Goal: Task Accomplishment & Management: Complete application form

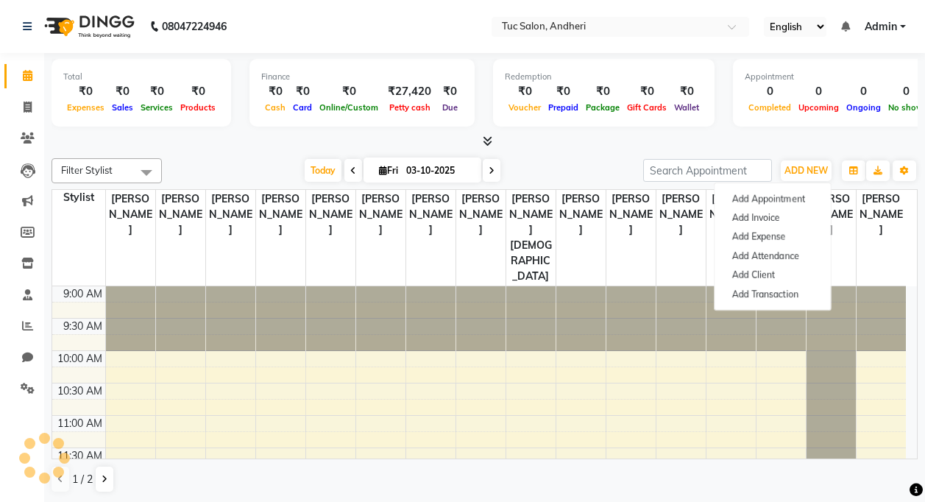
scroll to position [389, 0]
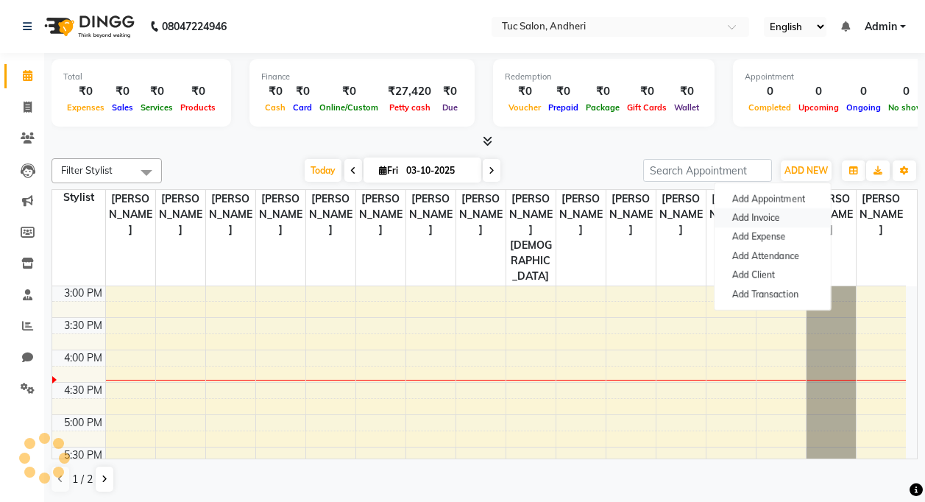
drag, startPoint x: 0, startPoint y: 0, endPoint x: 788, endPoint y: 216, distance: 816.9
click at [788, 216] on link "Add Invoice" at bounding box center [772, 217] width 116 height 19
select select "service"
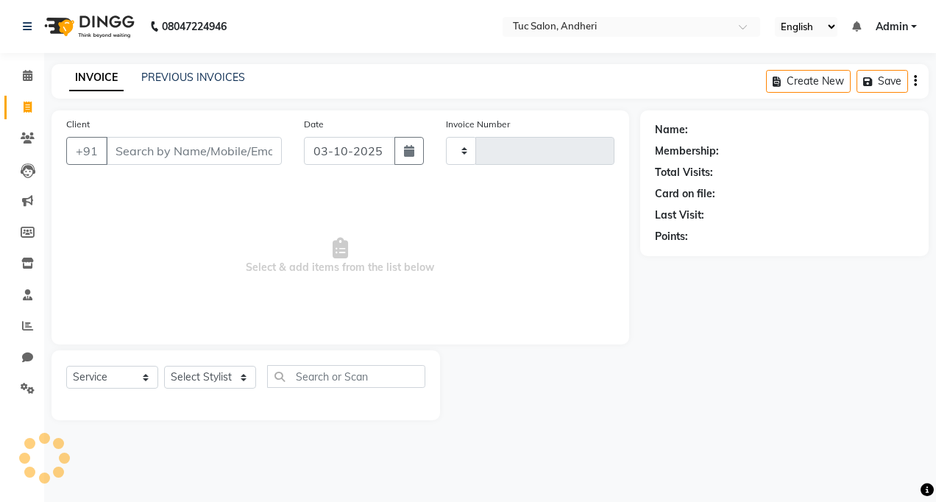
click at [20, 29] on div "08047224946" at bounding box center [125, 26] width 226 height 41
click at [25, 28] on icon at bounding box center [27, 26] width 9 height 10
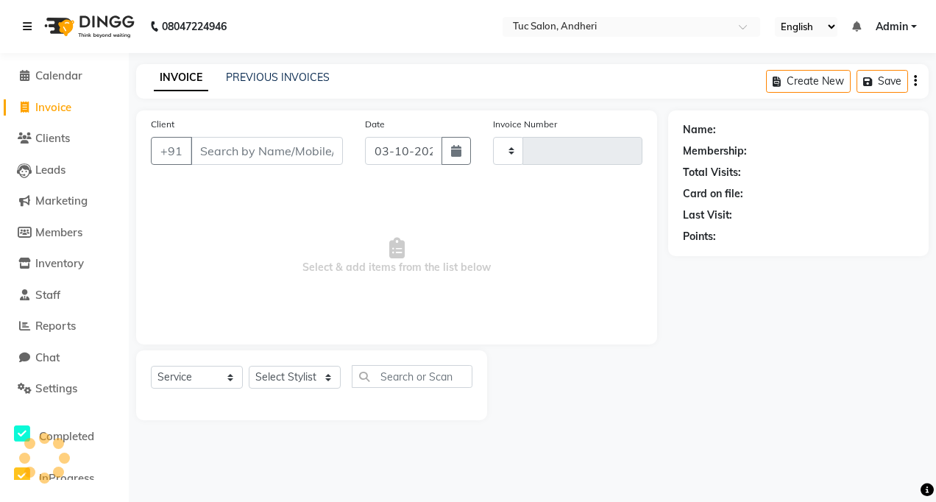
click at [29, 23] on icon at bounding box center [27, 26] width 9 height 10
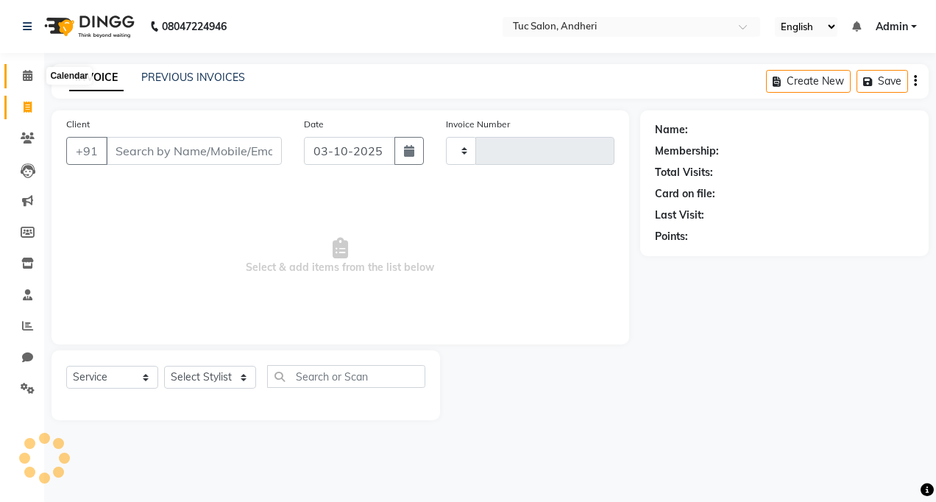
click at [28, 72] on icon at bounding box center [28, 75] width 10 height 11
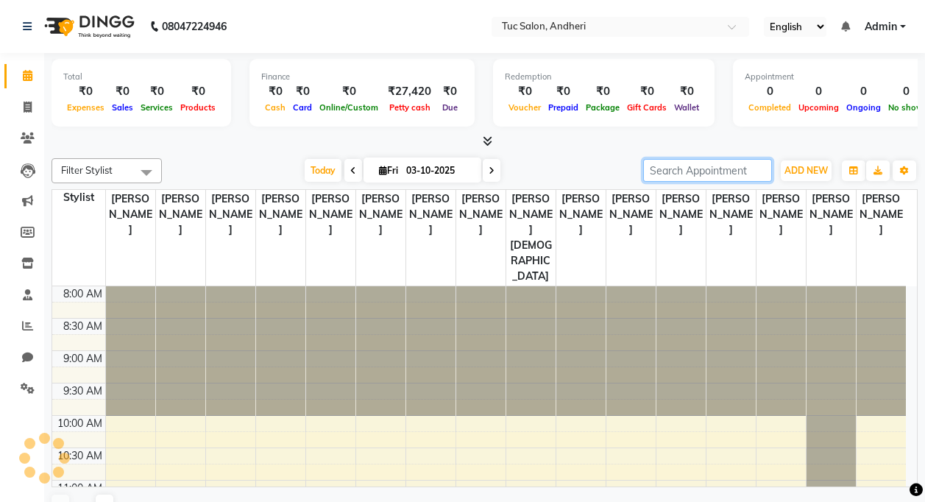
click at [747, 171] on input "search" at bounding box center [707, 170] width 129 height 23
click at [804, 168] on span "ADD NEW" at bounding box center [805, 170] width 43 height 11
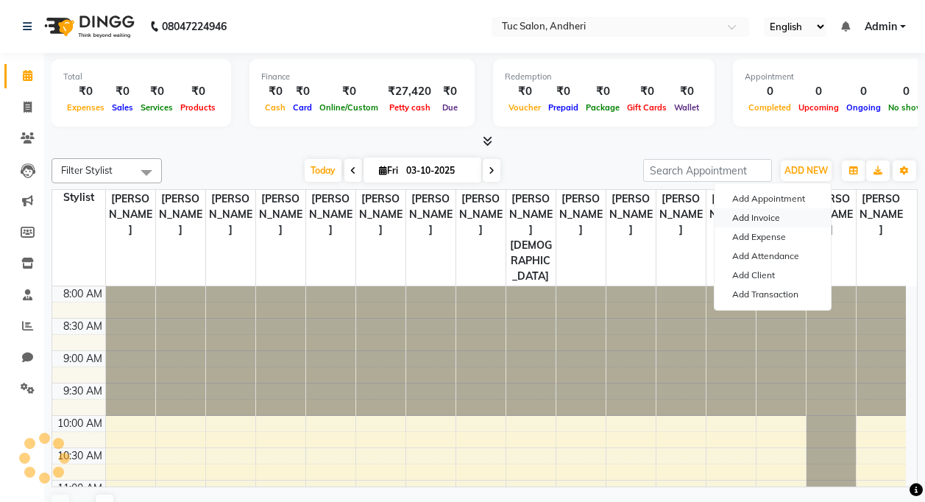
click at [773, 220] on link "Add Invoice" at bounding box center [772, 217] width 116 height 19
select select "service"
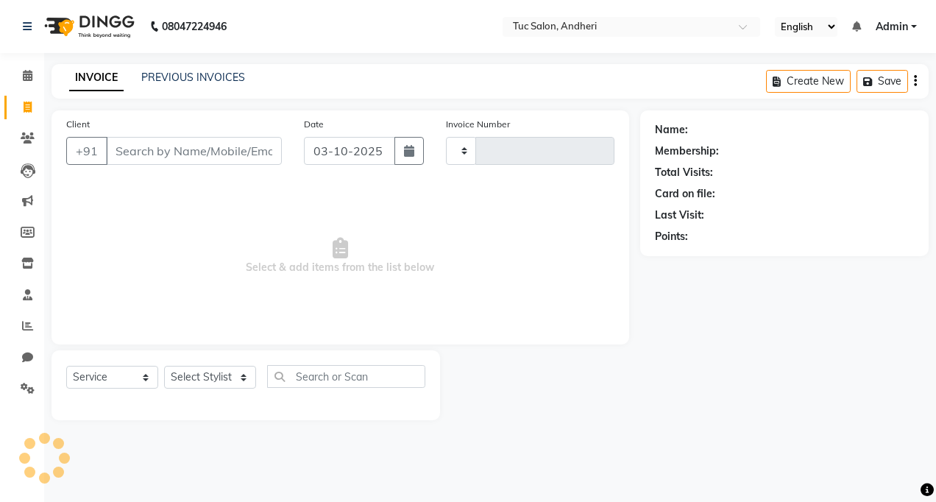
click at [172, 159] on input "Client" at bounding box center [194, 151] width 176 height 28
type input "Anushka"
click at [263, 151] on span "Add Client" at bounding box center [244, 150] width 58 height 15
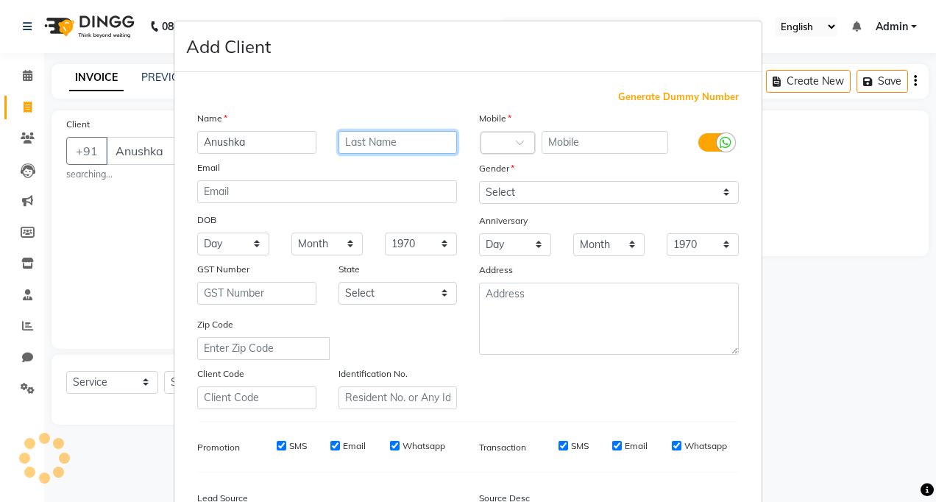
click at [384, 148] on input "text" at bounding box center [397, 142] width 119 height 23
type input "cc"
click at [586, 143] on input "text" at bounding box center [604, 142] width 127 height 23
type input "702"
type input "0045"
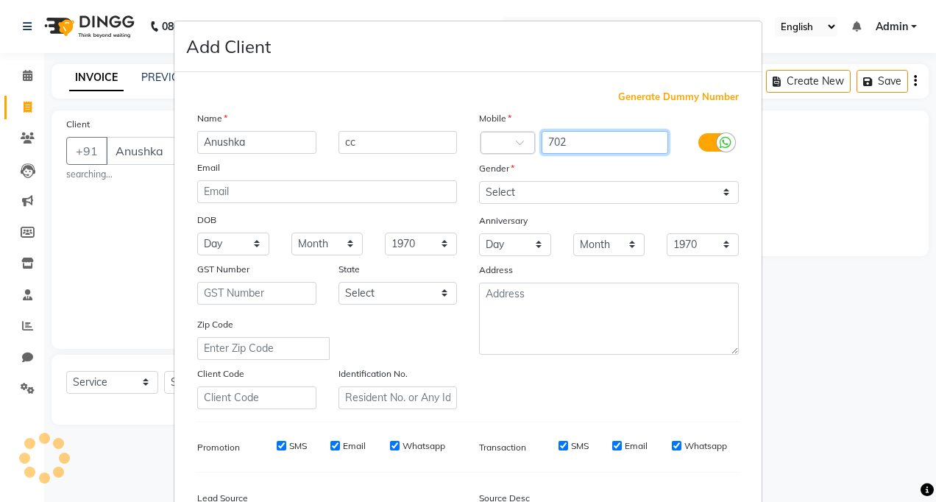
select select "9101"
type input "7021580876"
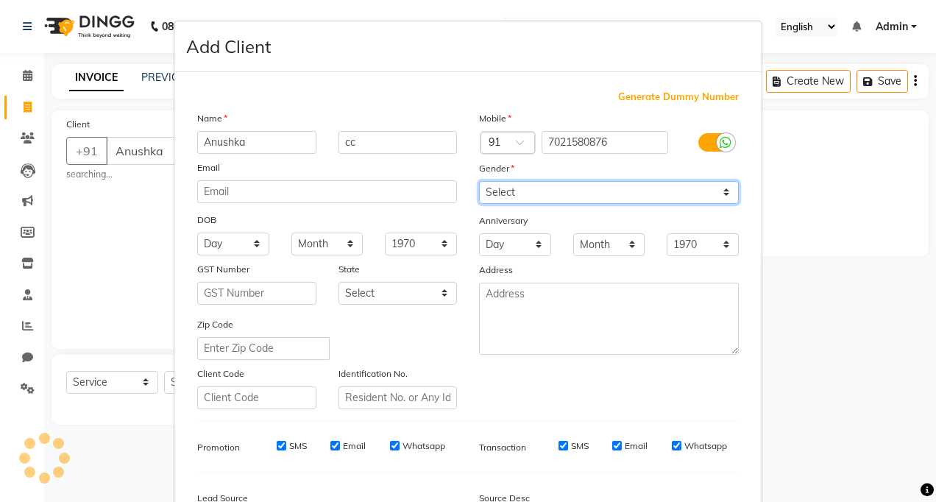
click at [547, 191] on select "Select [DEMOGRAPHIC_DATA] [DEMOGRAPHIC_DATA] Other Prefer Not To Say" at bounding box center [609, 192] width 260 height 23
select select "[DEMOGRAPHIC_DATA]"
click at [479, 181] on select "Select [DEMOGRAPHIC_DATA] [DEMOGRAPHIC_DATA] Other Prefer Not To Say" at bounding box center [609, 192] width 260 height 23
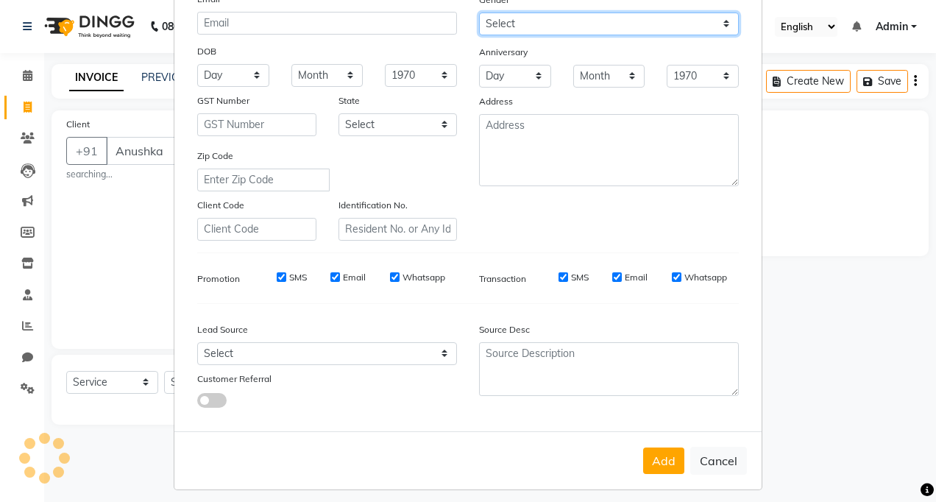
scroll to position [177, 0]
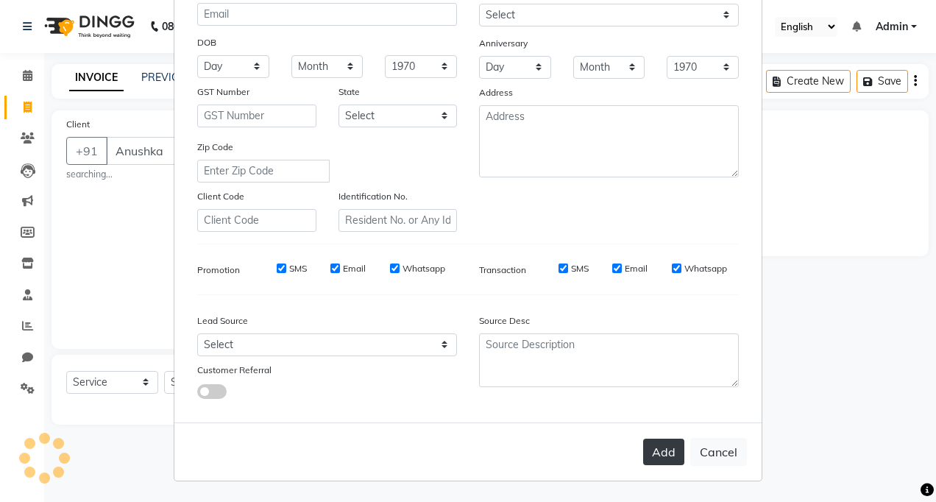
click at [668, 450] on button "Add" at bounding box center [663, 451] width 41 height 26
click at [657, 452] on button "Add" at bounding box center [663, 451] width 41 height 26
click at [661, 451] on button "Add" at bounding box center [663, 451] width 41 height 26
click at [656, 451] on button "Add" at bounding box center [663, 451] width 41 height 26
click at [671, 450] on button "Add" at bounding box center [663, 451] width 41 height 26
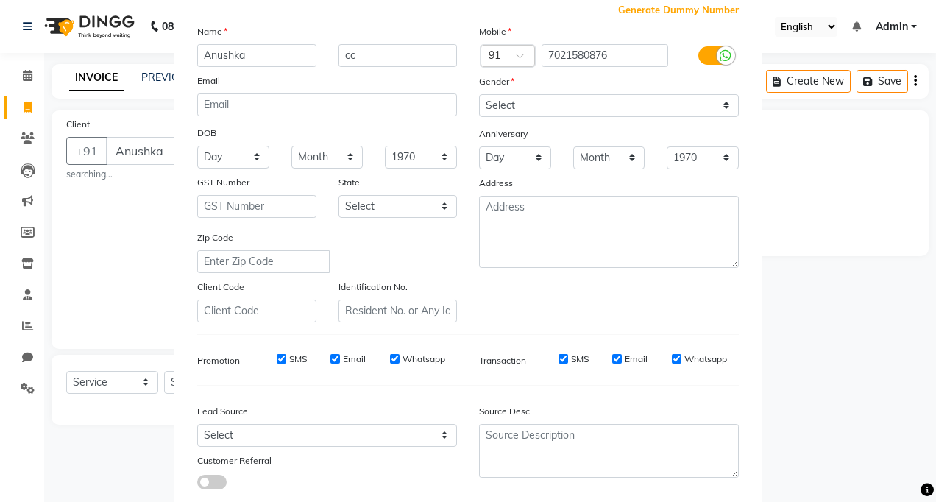
scroll to position [0, 0]
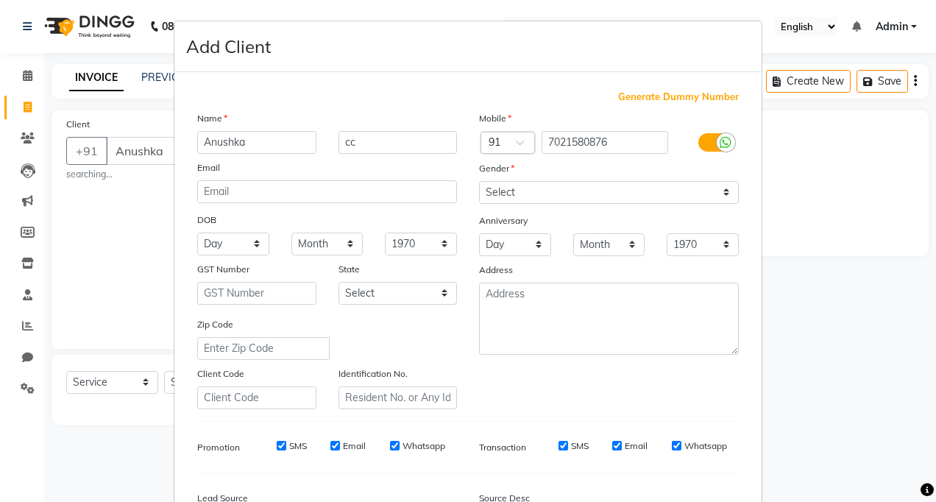
click at [78, 276] on ngb-modal-window "Add Client Generate Dummy Number Name Anushka cc Email DOB Day 01 02 03 04 05 0…" at bounding box center [468, 251] width 936 height 502
click at [118, 185] on ngb-modal-window "Add Client Generate Dummy Number Name Anushka cc Email DOB Day 01 02 03 04 05 0…" at bounding box center [468, 251] width 936 height 502
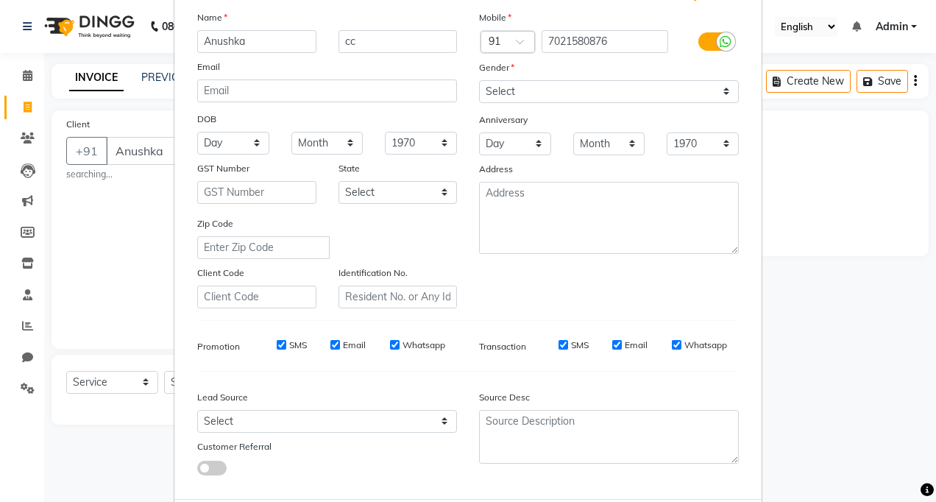
scroll to position [177, 0]
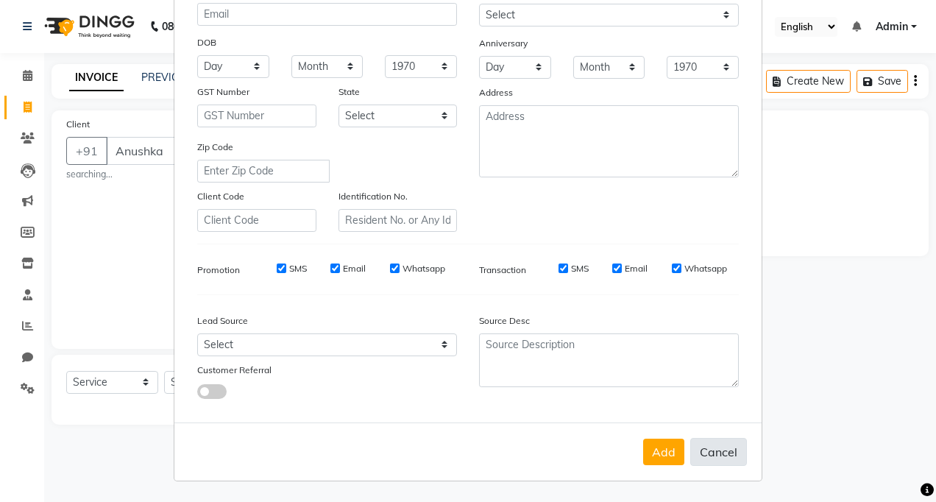
click at [709, 453] on button "Cancel" at bounding box center [718, 452] width 57 height 28
select select
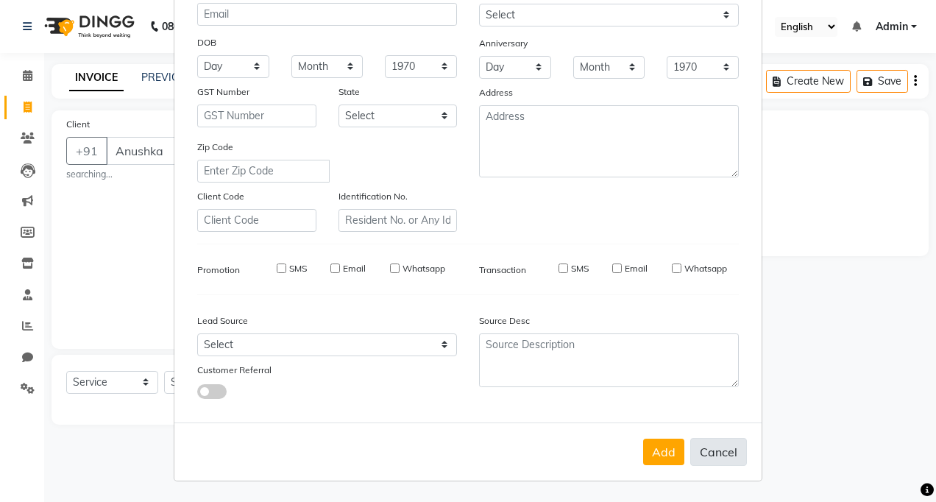
select select
checkbox input "false"
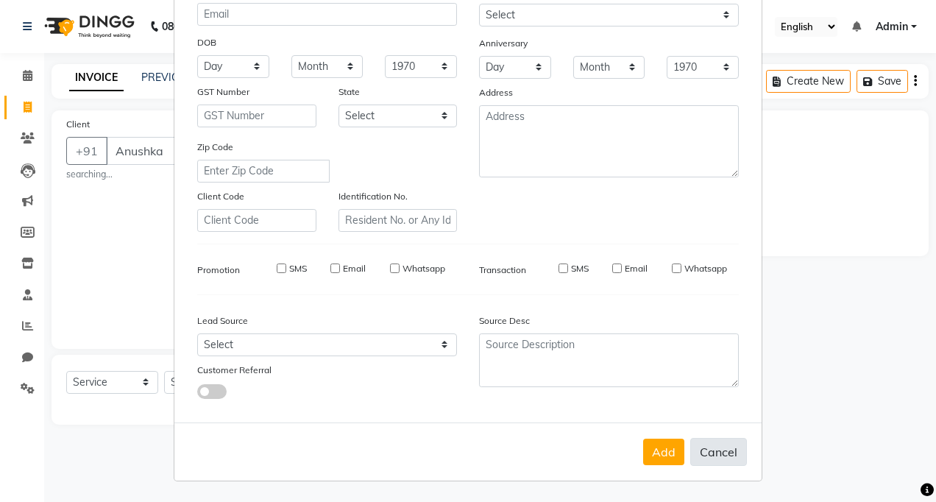
checkbox input "false"
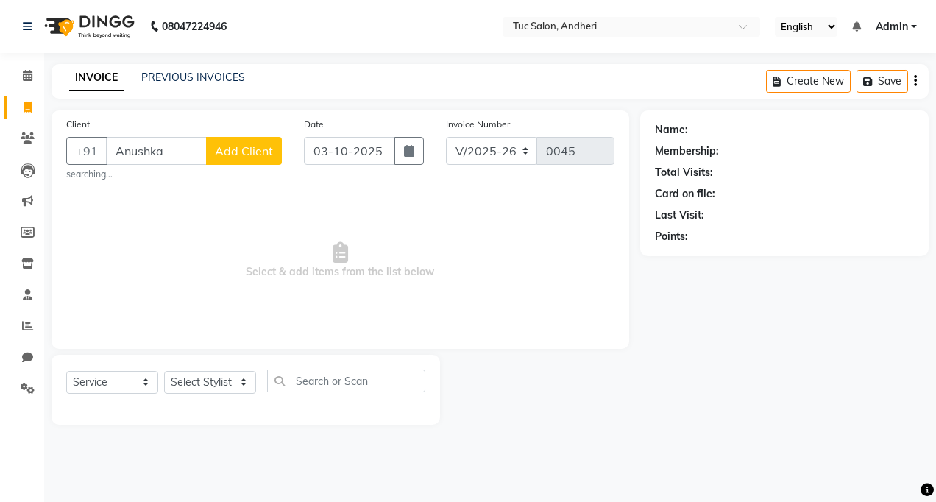
click at [249, 144] on span "Add Client" at bounding box center [244, 150] width 58 height 15
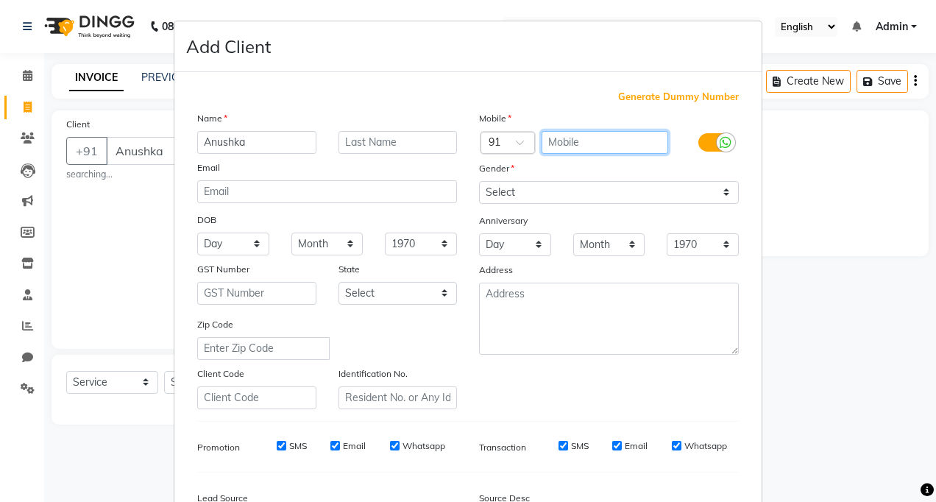
click at [583, 152] on input "text" at bounding box center [604, 142] width 127 height 23
type input "7021580876"
type input "cc"
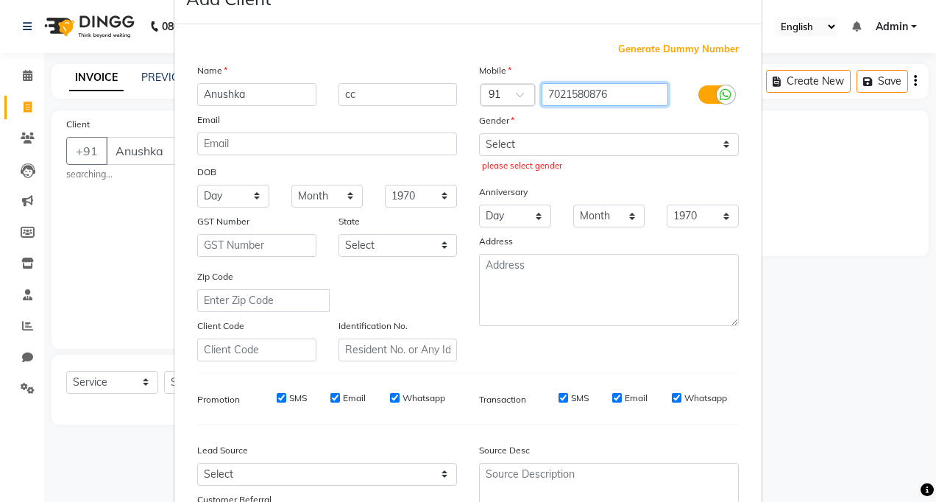
scroll to position [74, 0]
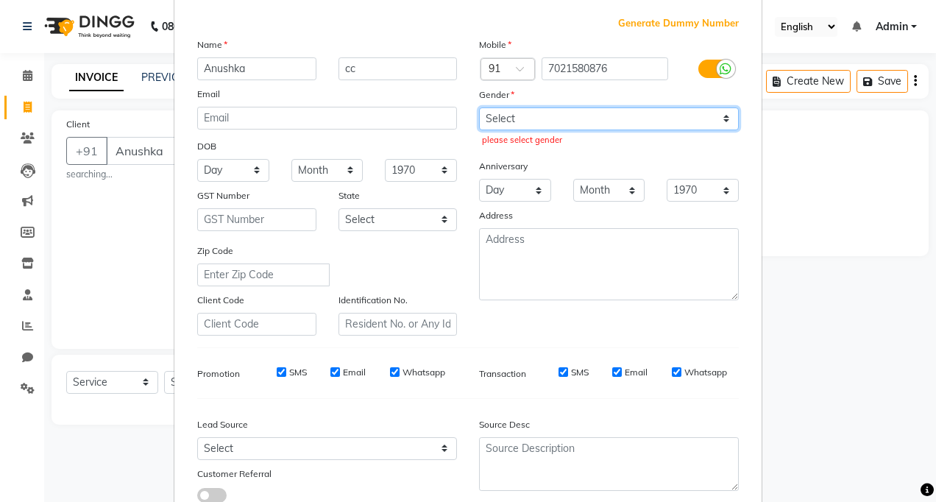
click at [522, 118] on select "Select [DEMOGRAPHIC_DATA] [DEMOGRAPHIC_DATA] Other Prefer Not To Say" at bounding box center [609, 118] width 260 height 23
select select "[DEMOGRAPHIC_DATA]"
click at [479, 107] on select "Select [DEMOGRAPHIC_DATA] [DEMOGRAPHIC_DATA] Other Prefer Not To Say" at bounding box center [609, 118] width 260 height 23
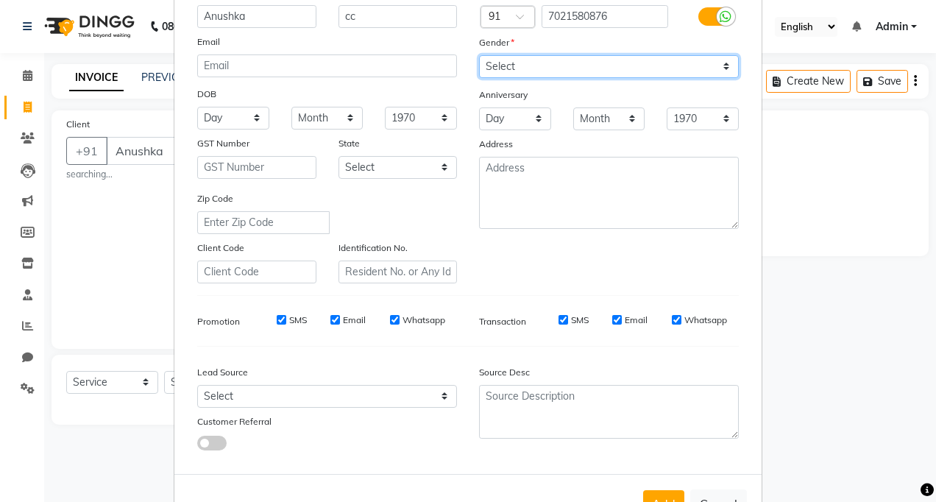
scroll to position [177, 0]
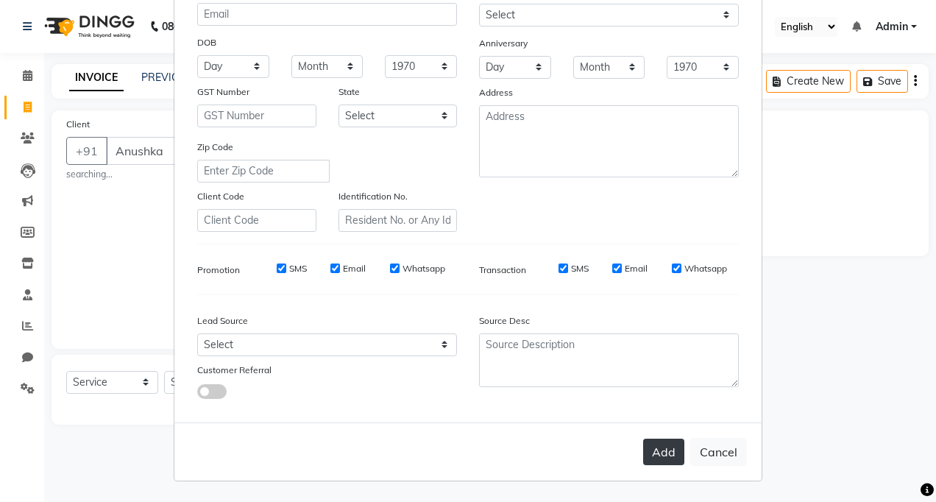
click at [659, 441] on button "Add" at bounding box center [663, 451] width 41 height 26
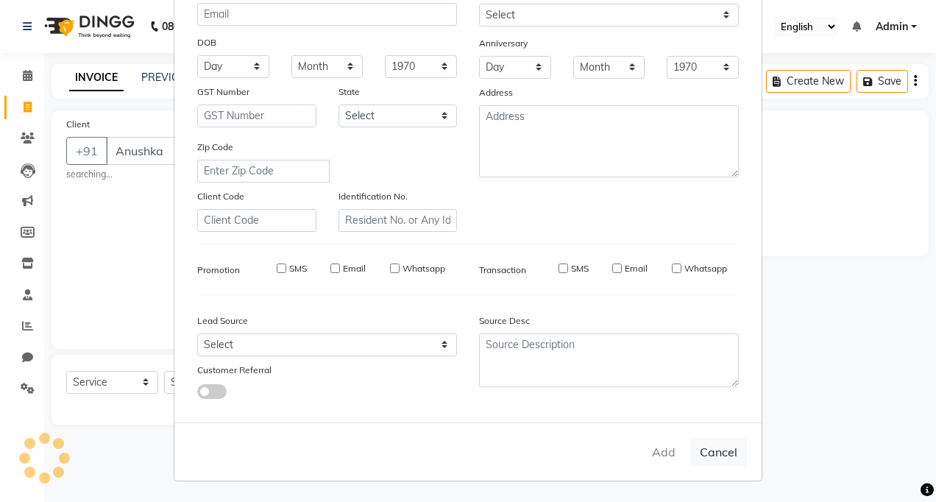
type input "7021580876"
select select
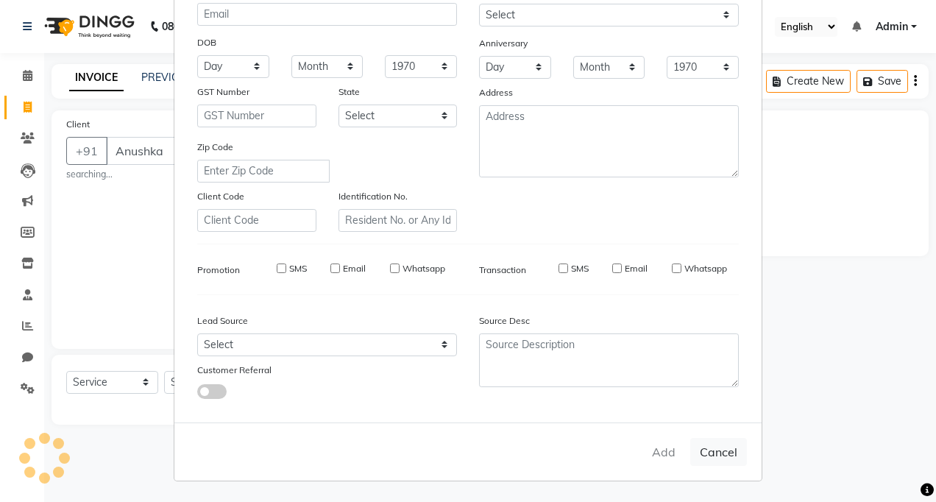
select select
checkbox input "false"
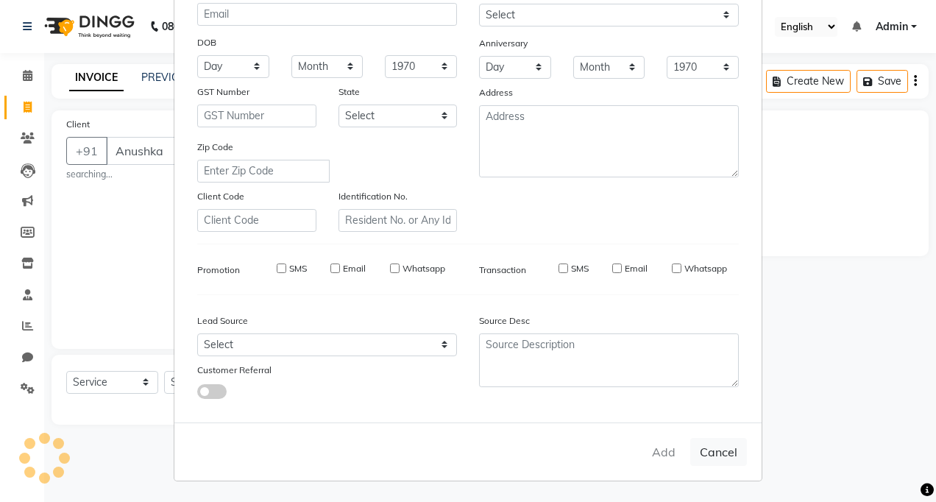
checkbox input "false"
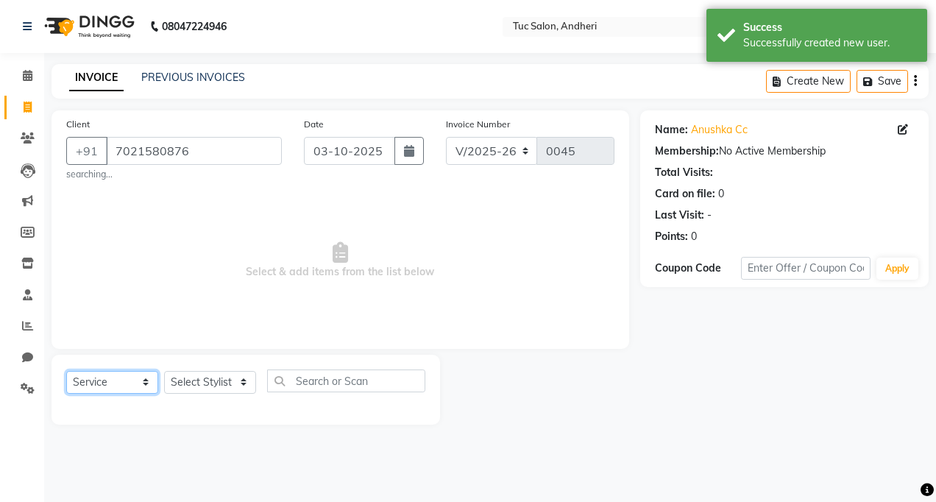
click at [90, 380] on select "Select Service Product Membership Package Voucher Prepaid Gift Card" at bounding box center [112, 382] width 92 height 23
click at [215, 383] on select "Select Stylist" at bounding box center [210, 382] width 92 height 23
click at [145, 382] on select "Select Service Product Membership Package Voucher Prepaid Gift Card" at bounding box center [112, 382] width 92 height 23
click at [66, 371] on select "Select Service Product Membership Package Voucher Prepaid Gift Card" at bounding box center [112, 382] width 92 height 23
click at [247, 381] on select "Select Stylist" at bounding box center [210, 382] width 92 height 23
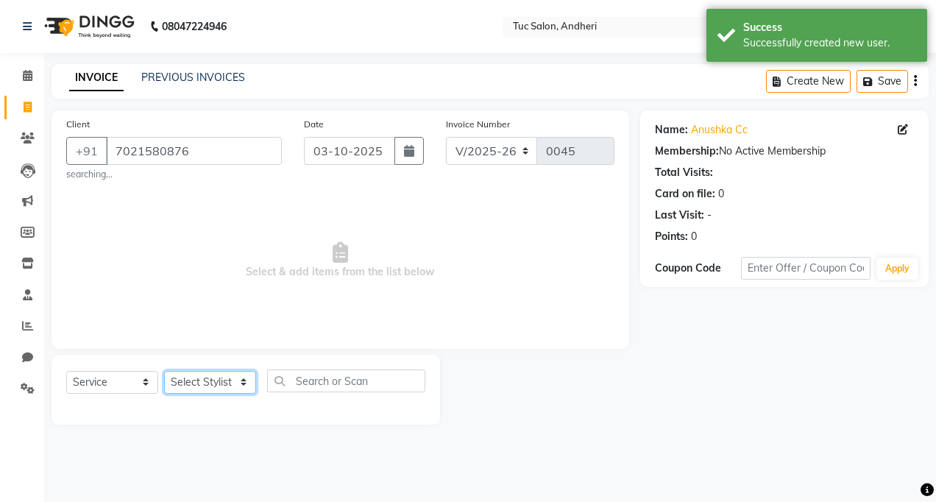
click at [238, 373] on select "Select Stylist" at bounding box center [210, 382] width 92 height 23
click at [235, 388] on select "Select Stylist" at bounding box center [210, 382] width 92 height 23
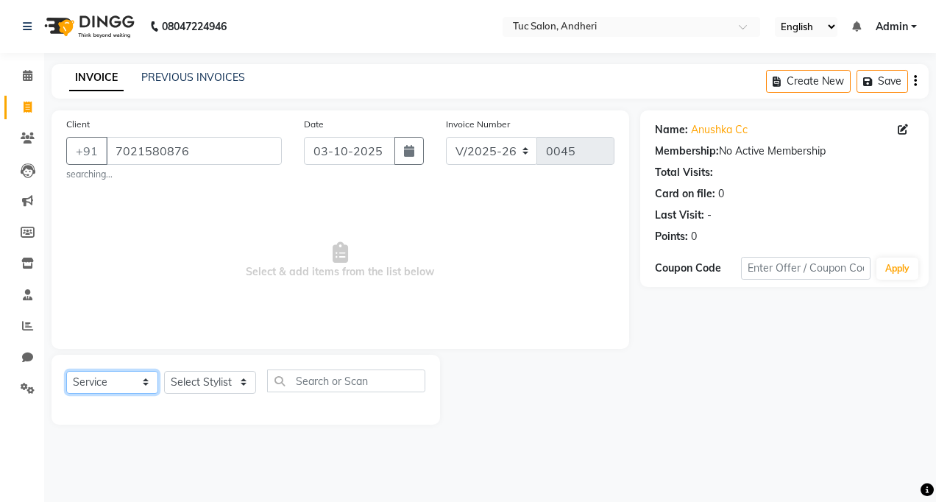
click at [127, 383] on select "Select Service Product Membership Package Voucher Prepaid Gift Card" at bounding box center [112, 382] width 92 height 23
click at [66, 371] on select "Select Service Product Membership Package Voucher Prepaid Gift Card" at bounding box center [112, 382] width 92 height 23
click at [238, 377] on select "Select Stylist" at bounding box center [210, 382] width 92 height 23
click at [240, 377] on select "Select Stylist" at bounding box center [210, 382] width 92 height 23
click at [242, 377] on select "Select Stylist" at bounding box center [210, 382] width 92 height 23
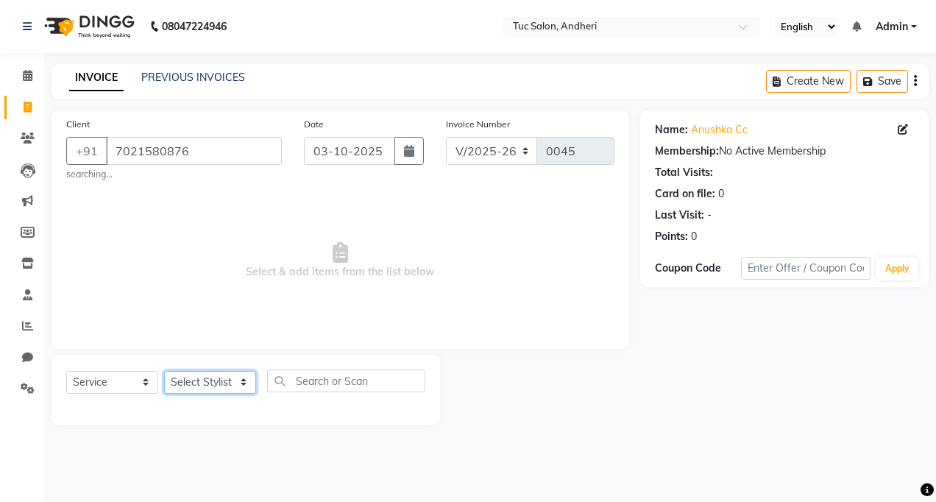
click at [244, 377] on select "Select Stylist" at bounding box center [210, 382] width 92 height 23
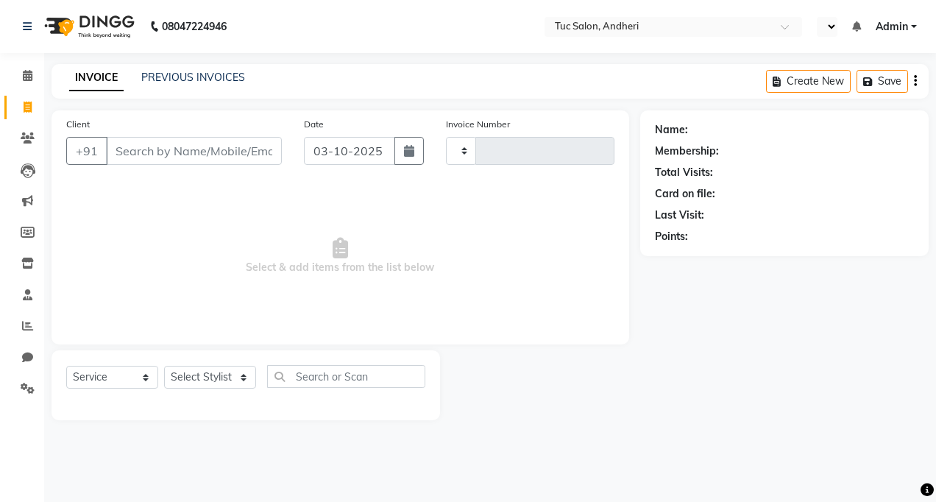
select select "service"
select select "en"
type input "0045"
select select "9101"
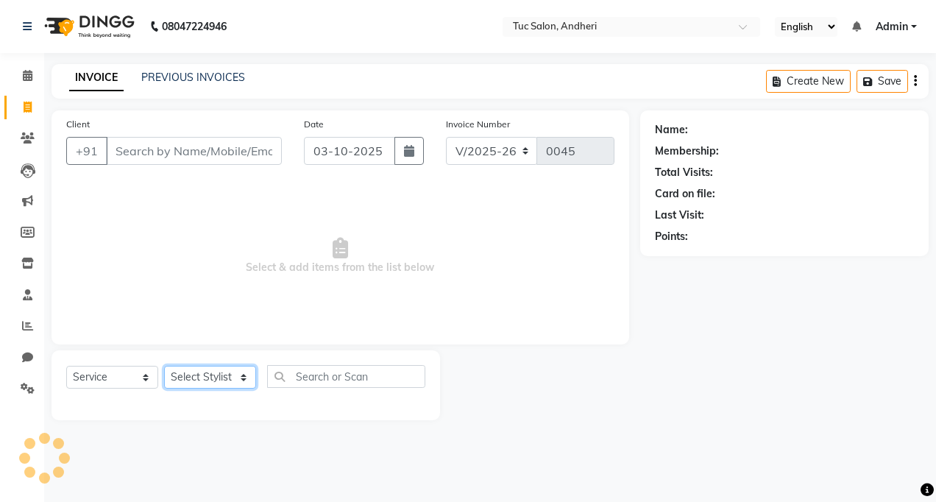
click at [181, 369] on select "Select Stylist" at bounding box center [210, 377] width 92 height 23
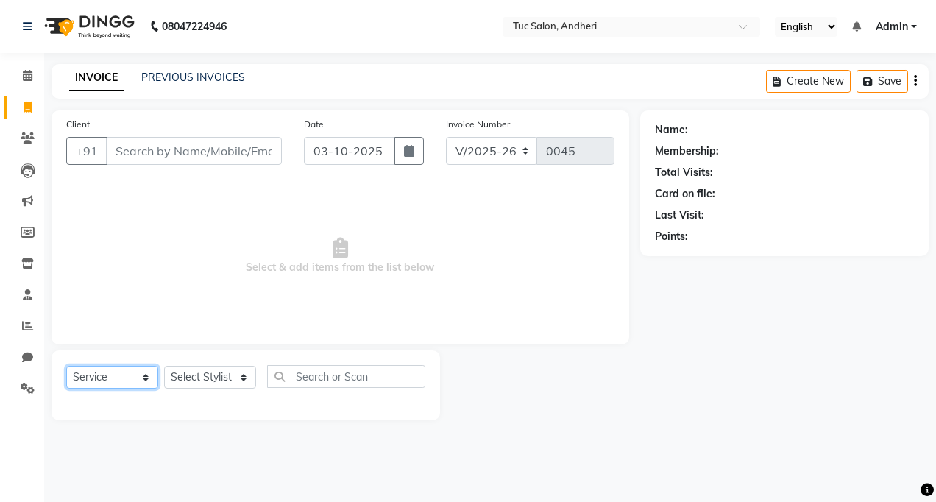
click at [144, 376] on select "Select Service Product Membership Package Voucher Prepaid Gift Card" at bounding box center [112, 377] width 92 height 23
click at [66, 366] on select "Select Service Product Membership Package Voucher Prepaid Gift Card" at bounding box center [112, 377] width 92 height 23
click at [241, 409] on div "Select Service Product Membership Package Voucher Prepaid Gift Card Select Styl…" at bounding box center [246, 385] width 388 height 70
click at [242, 369] on select "Select Stylist" at bounding box center [210, 377] width 92 height 23
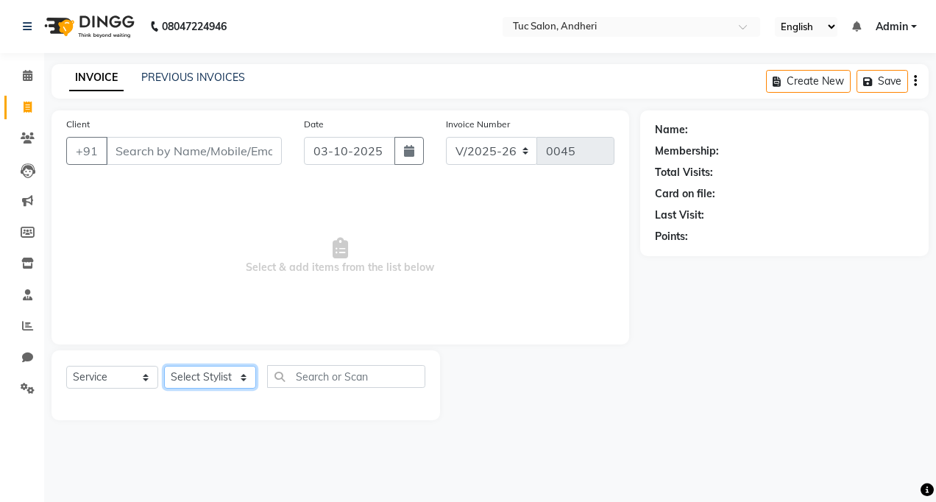
click at [242, 369] on select "Select Stylist" at bounding box center [210, 377] width 92 height 23
click at [237, 380] on select "Select Stylist" at bounding box center [210, 377] width 92 height 23
click at [21, 78] on span at bounding box center [28, 76] width 26 height 17
